Goal: Information Seeking & Learning: Learn about a topic

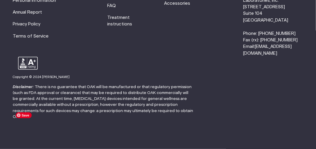
scroll to position [1380, 0]
drag, startPoint x: 41, startPoint y: 83, endPoint x: 45, endPoint y: 87, distance: 6.3
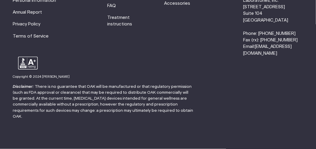
type input "Crazedcat625@gmail.com"
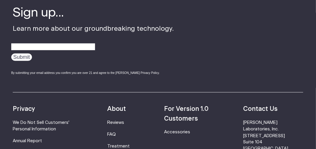
scroll to position [138, 0]
type input "Crazedcat625@gmail.com"
click at [23, 61] on input "Submit" at bounding box center [21, 57] width 21 height 7
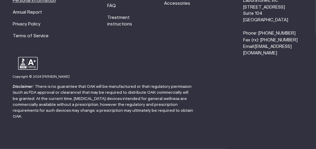
scroll to position [414, 0]
click at [107, 8] on link "FAQ" at bounding box center [111, 6] width 9 height 4
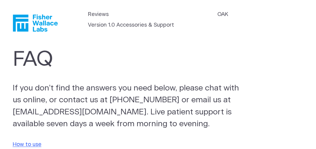
scroll to position [138, 0]
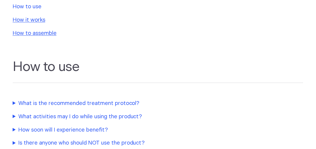
click at [38, 9] on link "How to use" at bounding box center [27, 6] width 29 height 5
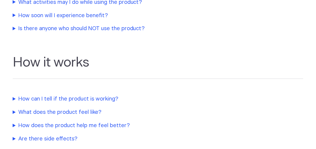
scroll to position [257, 0]
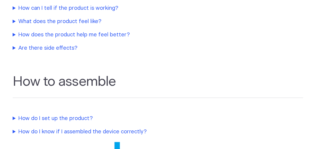
scroll to position [380, 0]
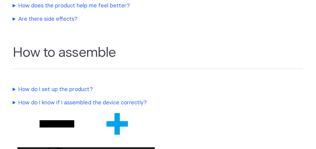
scroll to position [441, 0]
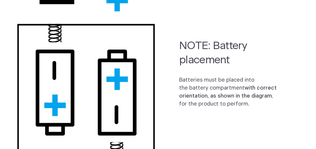
scroll to position [855, 0]
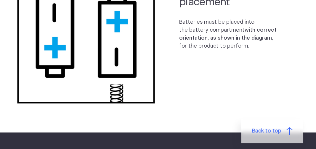
scroll to position [993, 0]
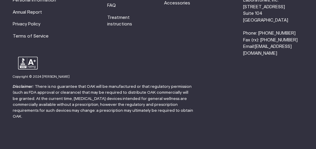
scroll to position [1683, 0]
type input "Crazedcat625@gmail.com"
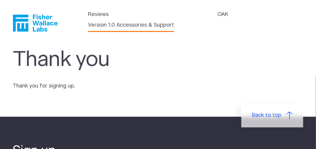
click at [174, 29] on link "Version 1.0 Accessories & Support" at bounding box center [131, 25] width 86 height 8
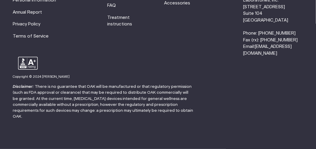
scroll to position [552, 0]
click at [164, 5] on link "Accessories" at bounding box center [177, 3] width 26 height 4
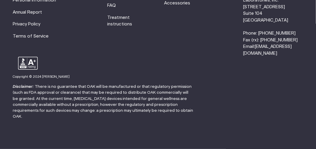
drag, startPoint x: 76, startPoint y: 9, endPoint x: 33, endPoint y: 4, distance: 43.5
click at [243, 4] on li "[PERSON_NAME] Laboratories, Inc. [STREET_ADDRESS] Phone: [PHONE_NUMBER] Fax (rx…" at bounding box center [273, 24] width 60 height 66
copy li "800.692.4380"
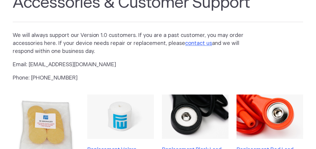
scroll to position [0, 0]
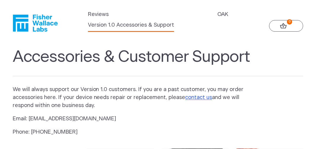
click at [88, 32] on ul "Reviews [GEOGRAPHIC_DATA] Version 1.0 Accessories & Support" at bounding box center [158, 21] width 140 height 21
click at [217, 19] on link "OAK" at bounding box center [222, 15] width 11 height 8
